Goal: Task Accomplishment & Management: Complete application form

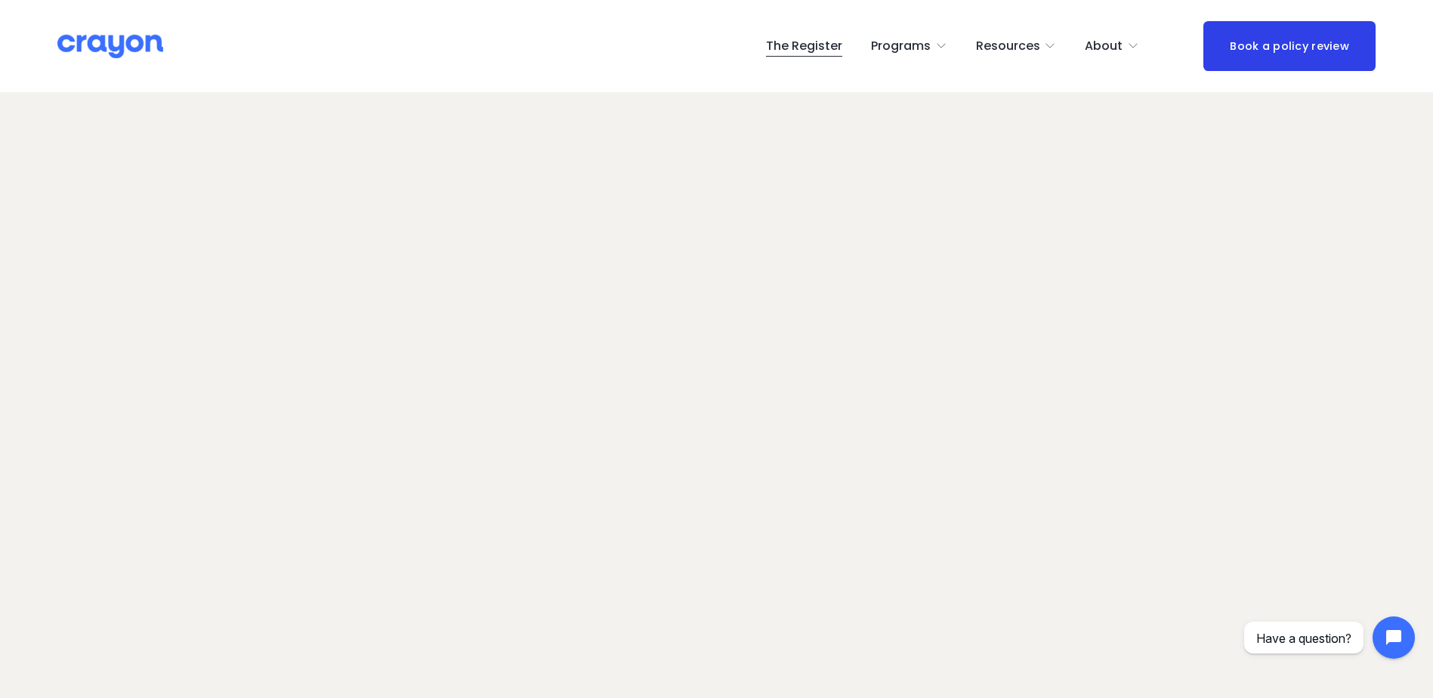
scroll to position [95, 0]
click at [138, 42] on img at bounding box center [110, 46] width 106 height 26
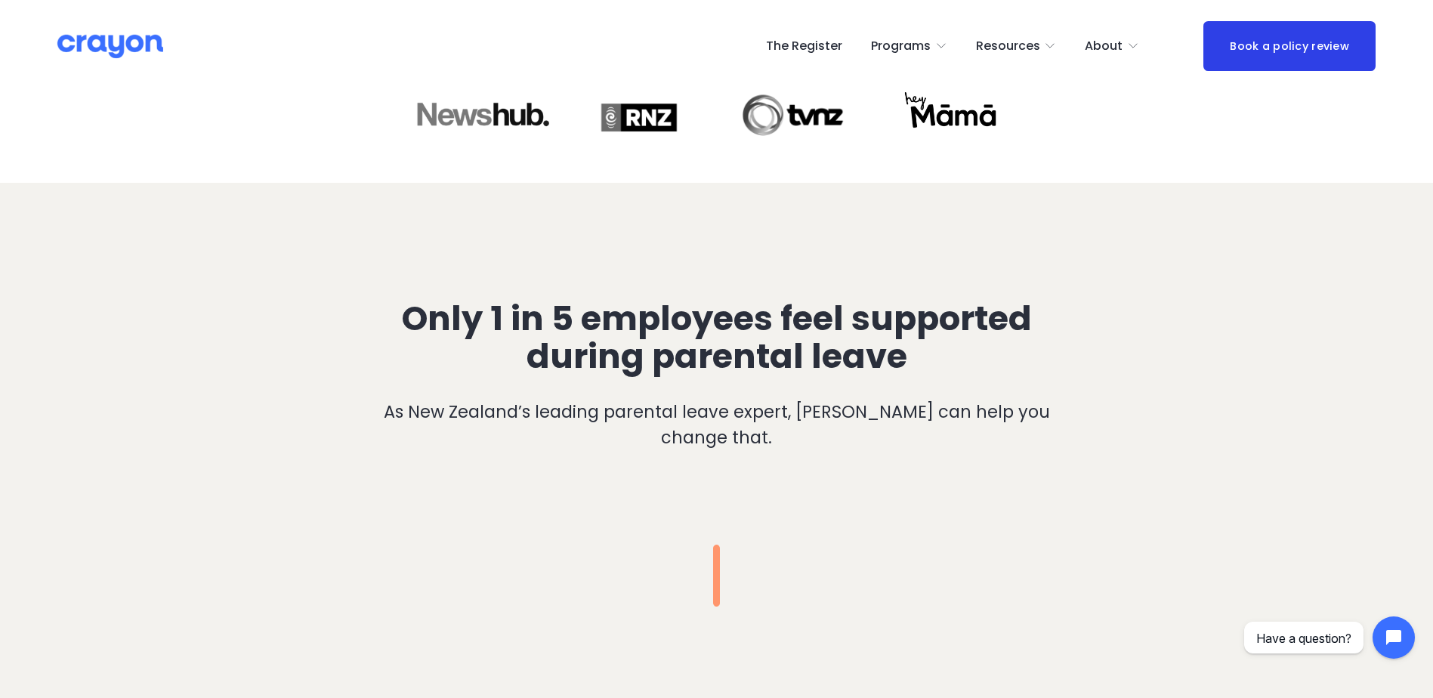
scroll to position [387, 0]
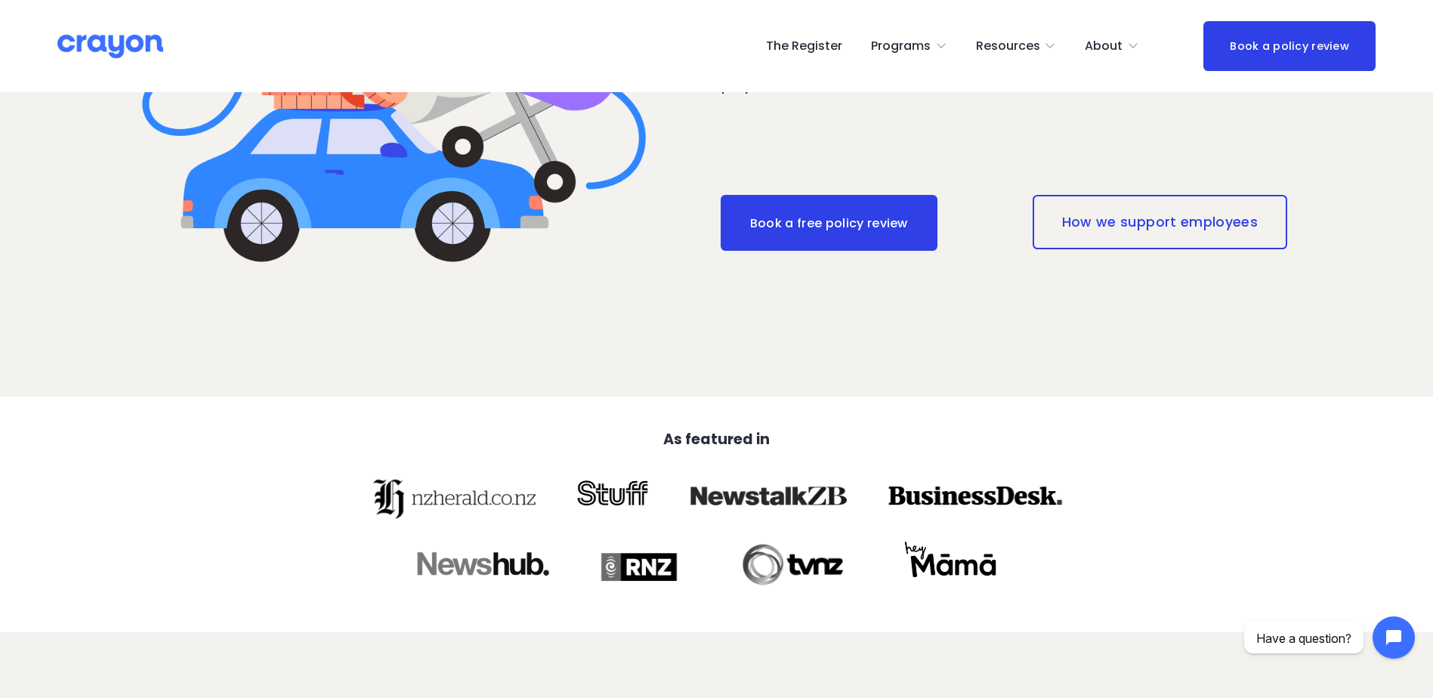
click at [805, 55] on link "The Register" at bounding box center [804, 46] width 76 height 24
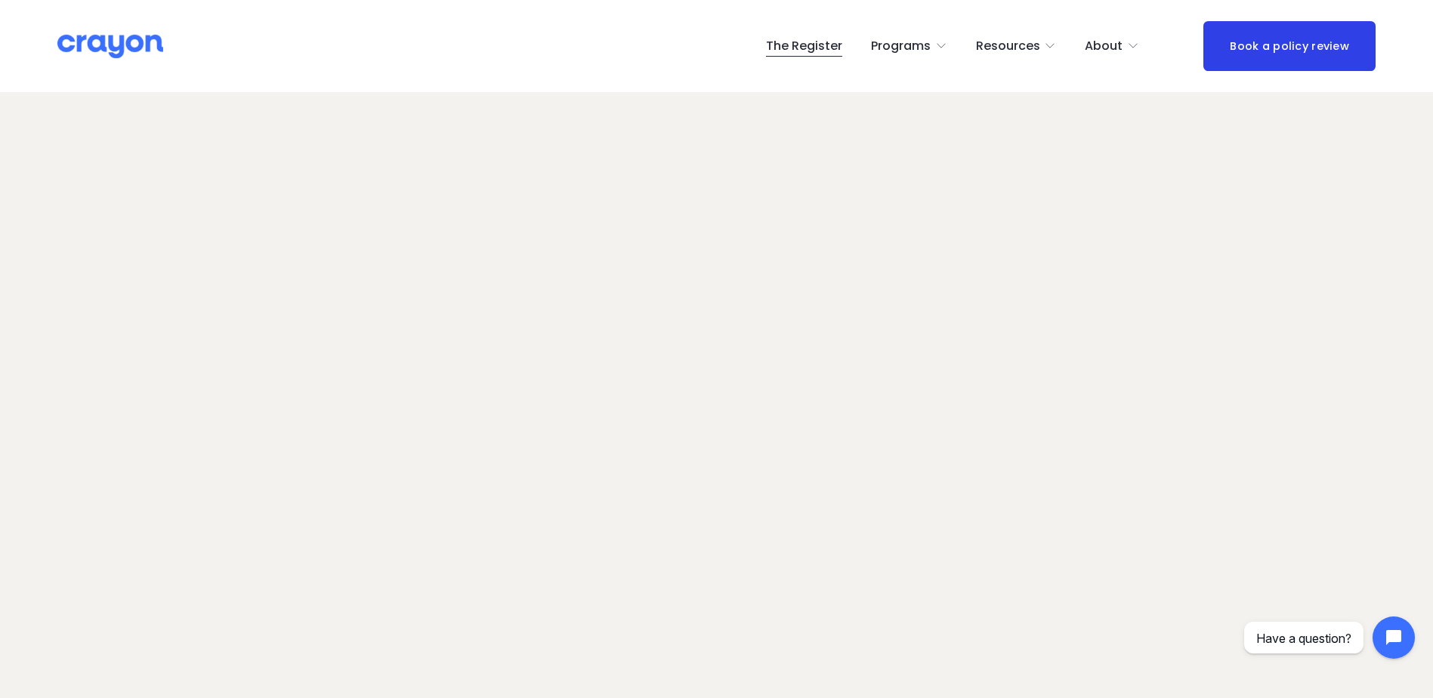
scroll to position [95, 0]
click at [140, 51] on img at bounding box center [110, 46] width 106 height 26
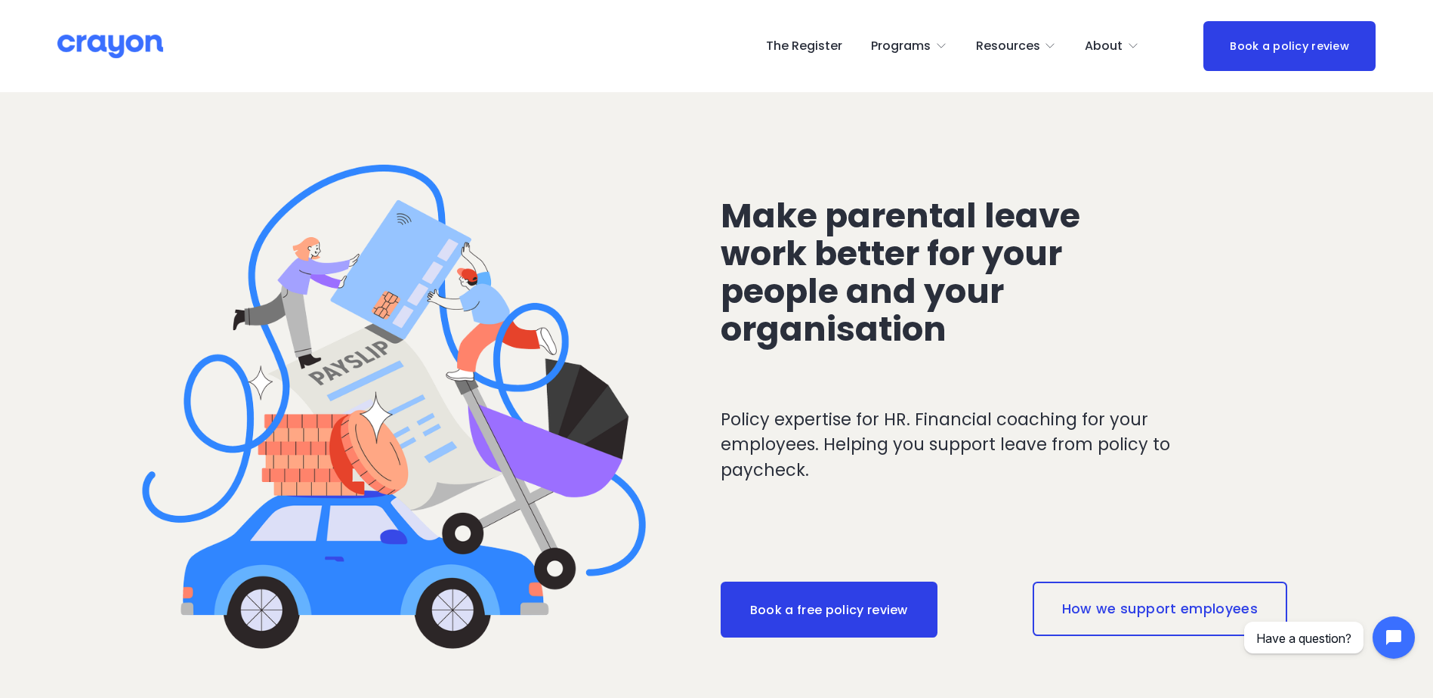
click at [813, 40] on link "The Register" at bounding box center [804, 46] width 76 height 24
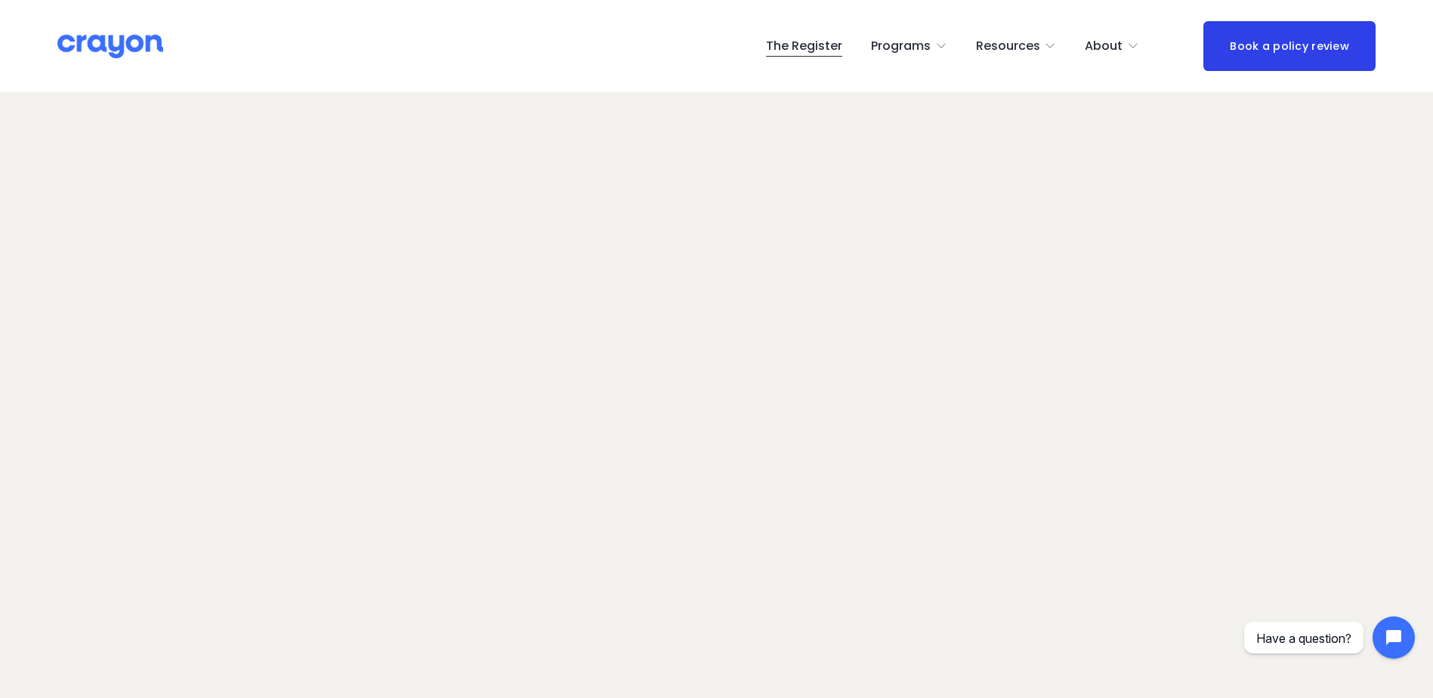
click at [822, 45] on link "The Register" at bounding box center [804, 46] width 76 height 24
